Goal: Entertainment & Leisure: Consume media (video, audio)

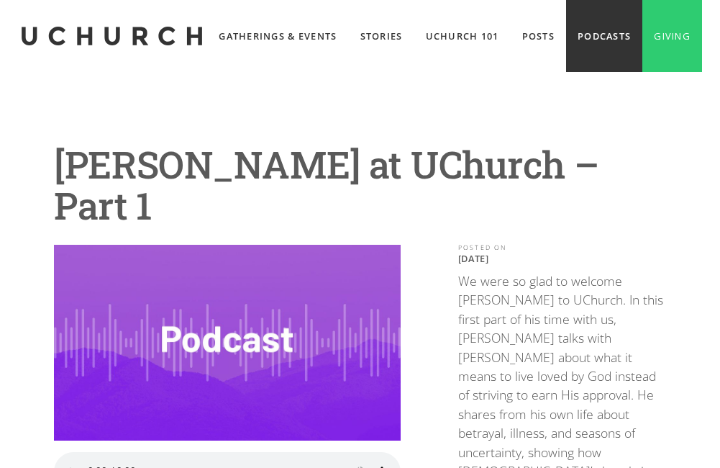
click at [578, 72] on link "Podcasts" at bounding box center [604, 36] width 76 height 72
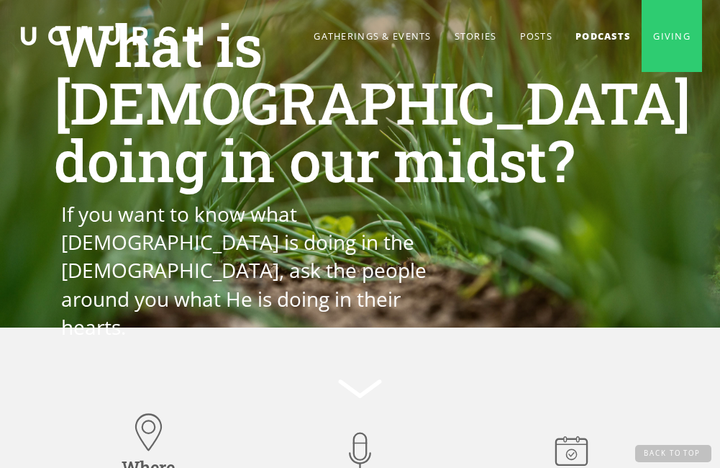
scroll to position [1979, 0]
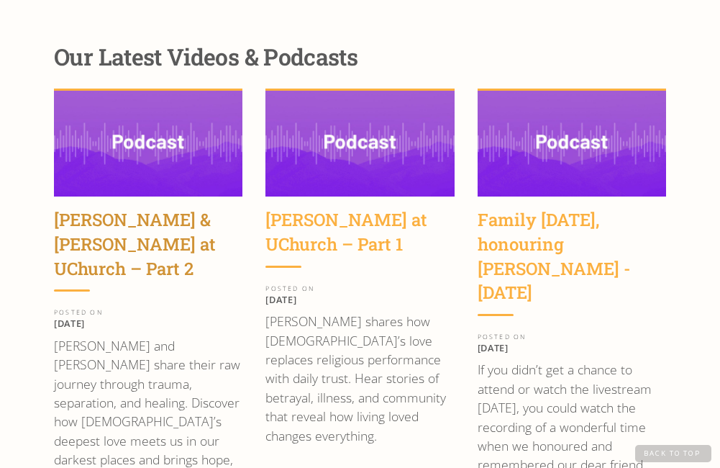
click at [117, 208] on div "Wayne & Sara Jacobsen at UChurch – Part 2" at bounding box center [148, 244] width 188 height 73
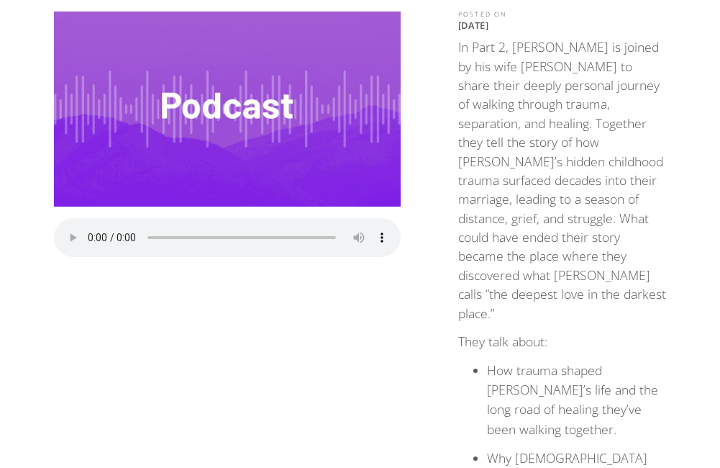
scroll to position [283, 0]
